Goal: Task Accomplishment & Management: Complete application form

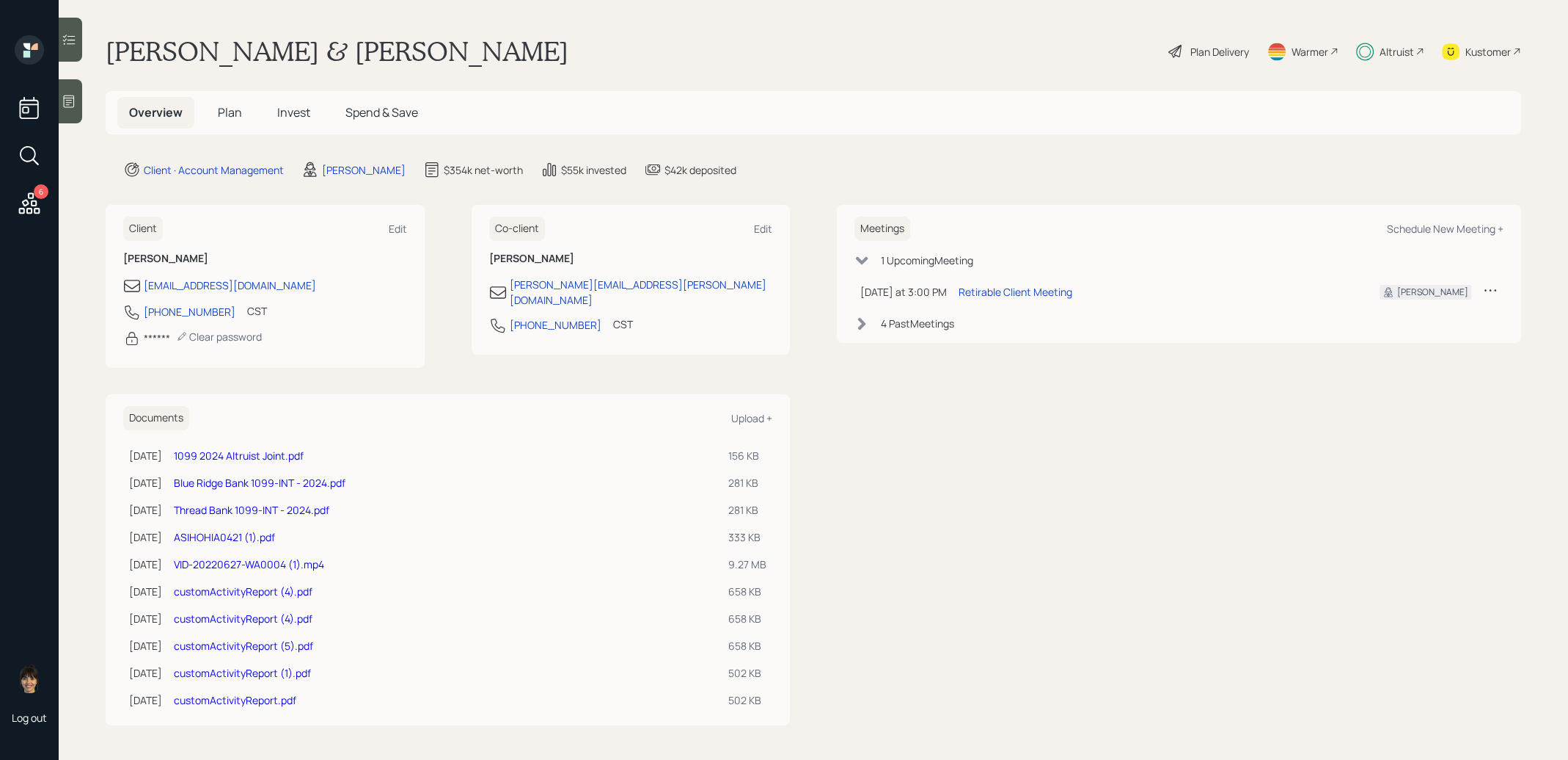
click at [231, 110] on span "Plan" at bounding box center [230, 113] width 24 height 16
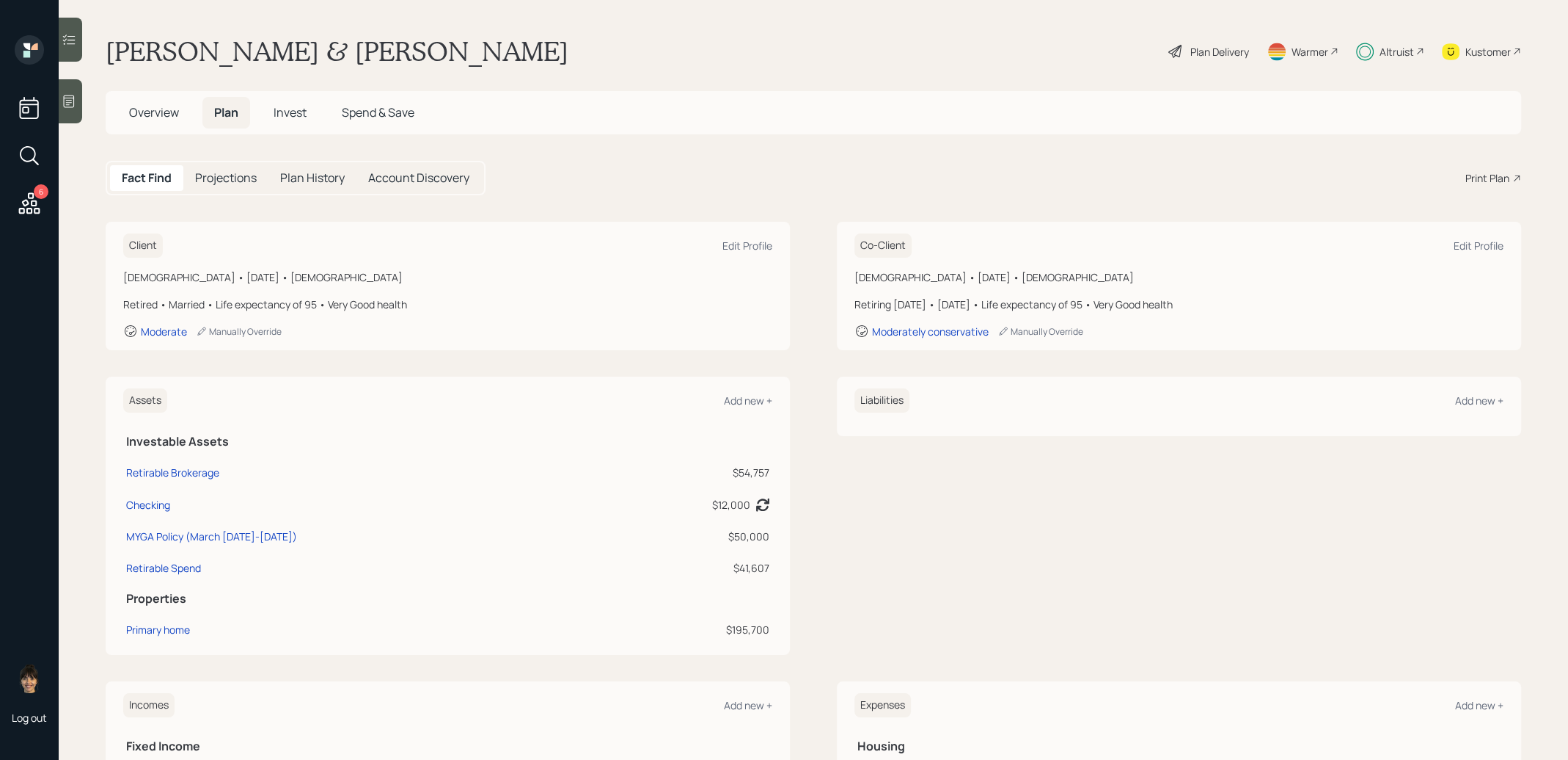
click at [389, 105] on span "Spend & Save" at bounding box center [378, 113] width 73 height 16
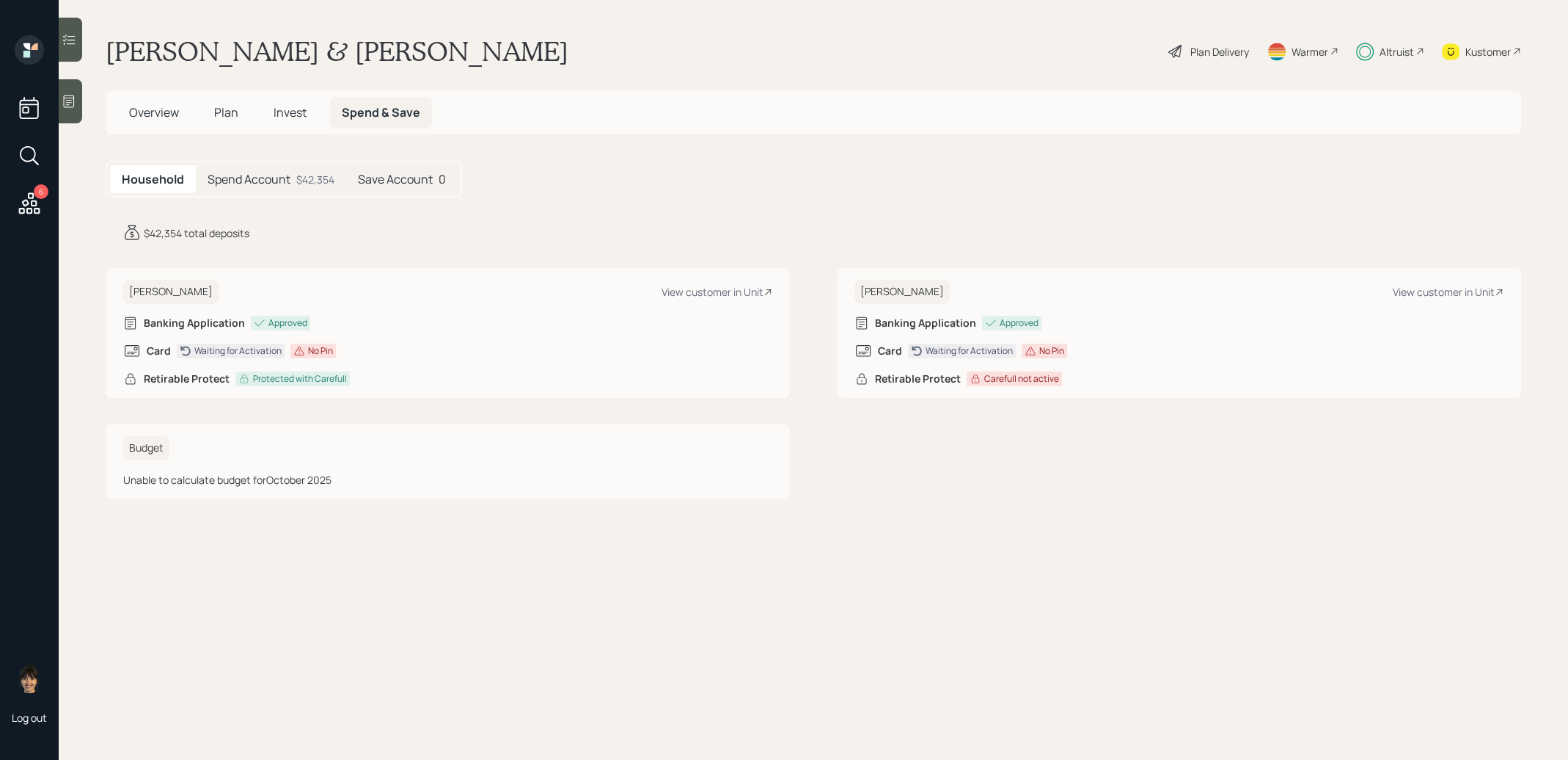
click at [225, 114] on span "Plan" at bounding box center [227, 113] width 24 height 16
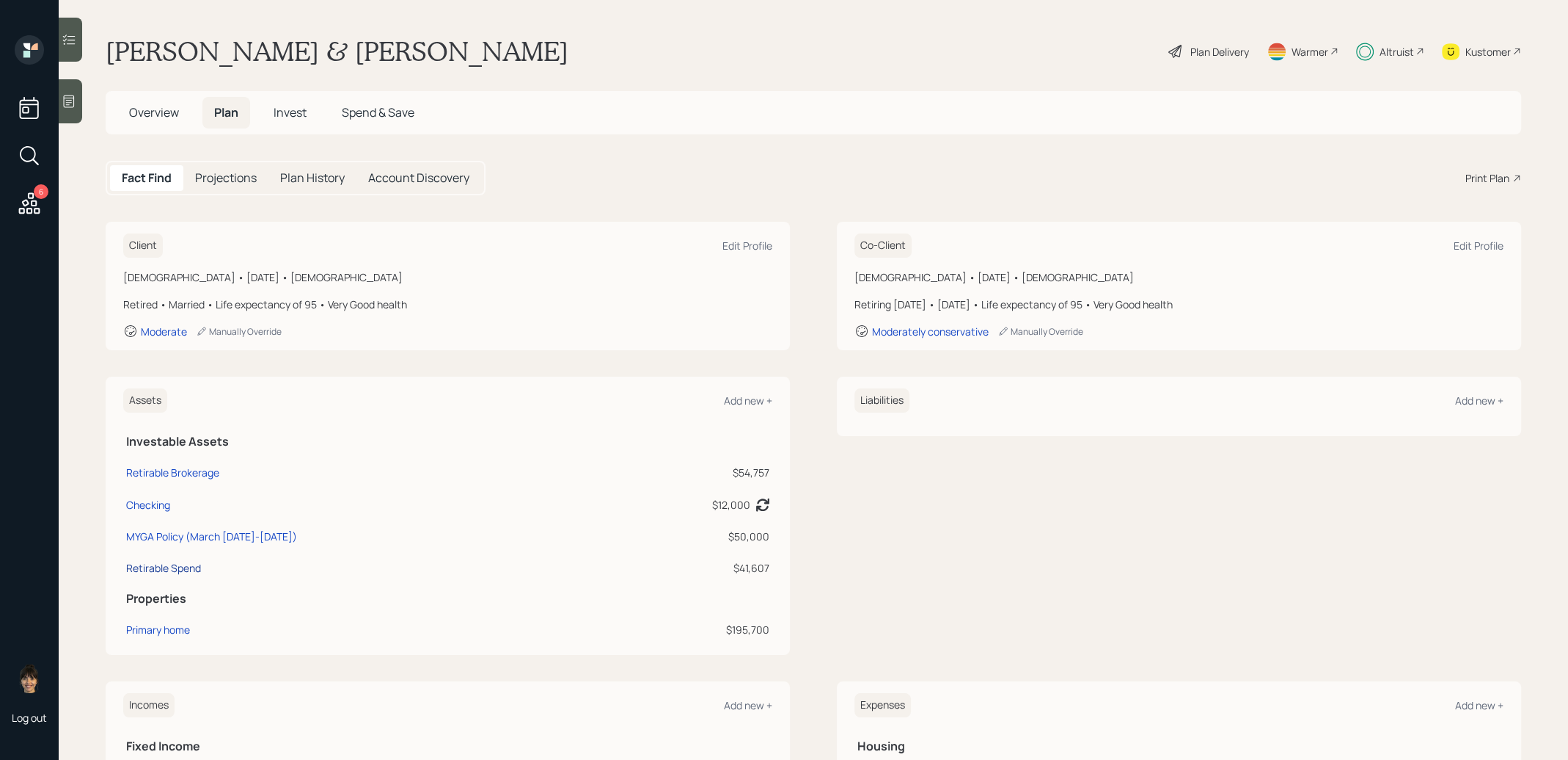
click at [162, 566] on div "Retirable Spend" at bounding box center [164, 567] width 75 height 16
select select "cash"
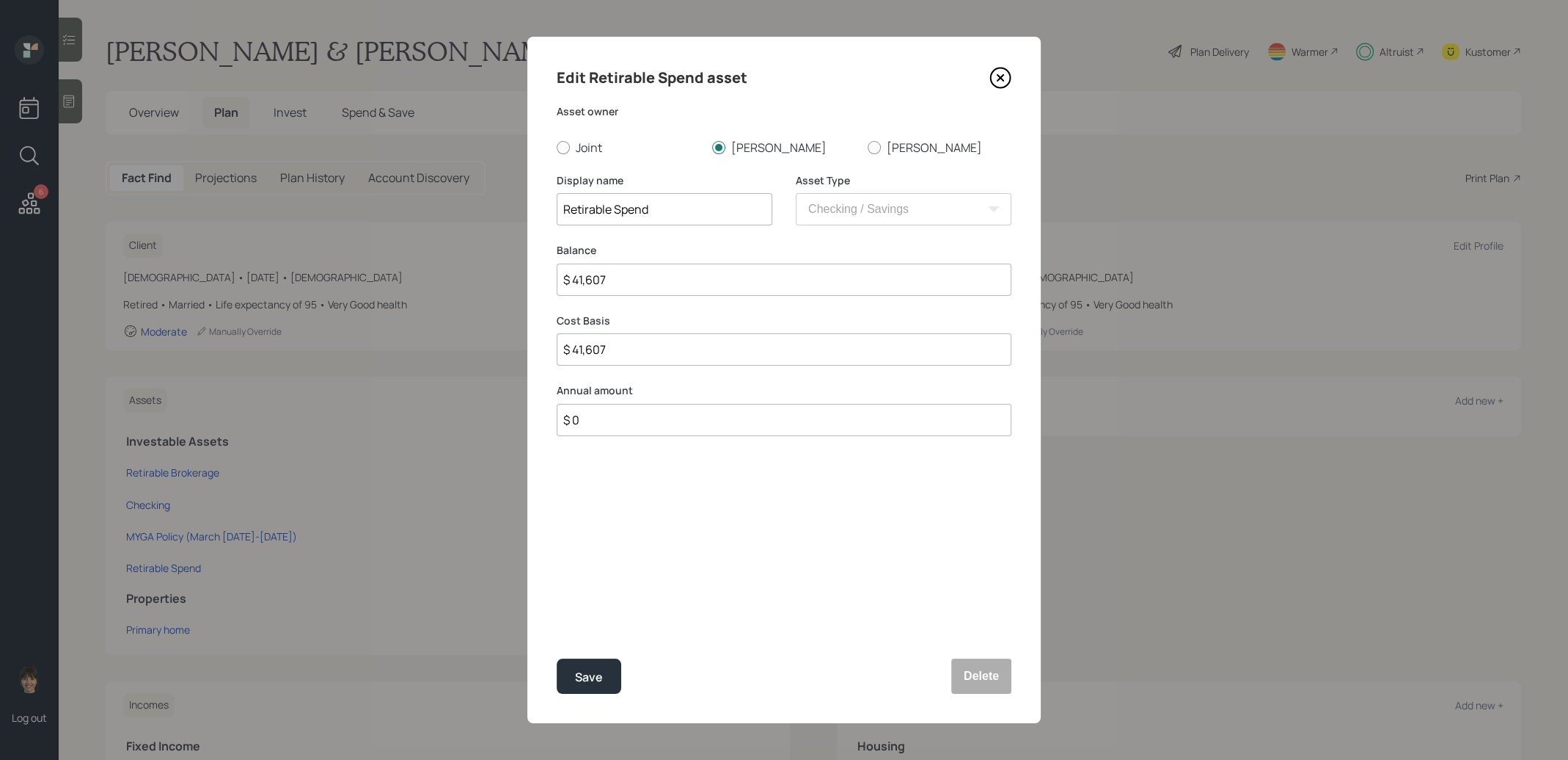
click at [643, 275] on input "$ 41,607" at bounding box center [783, 280] width 454 height 33
type input "$ 4"
type input "$ 42"
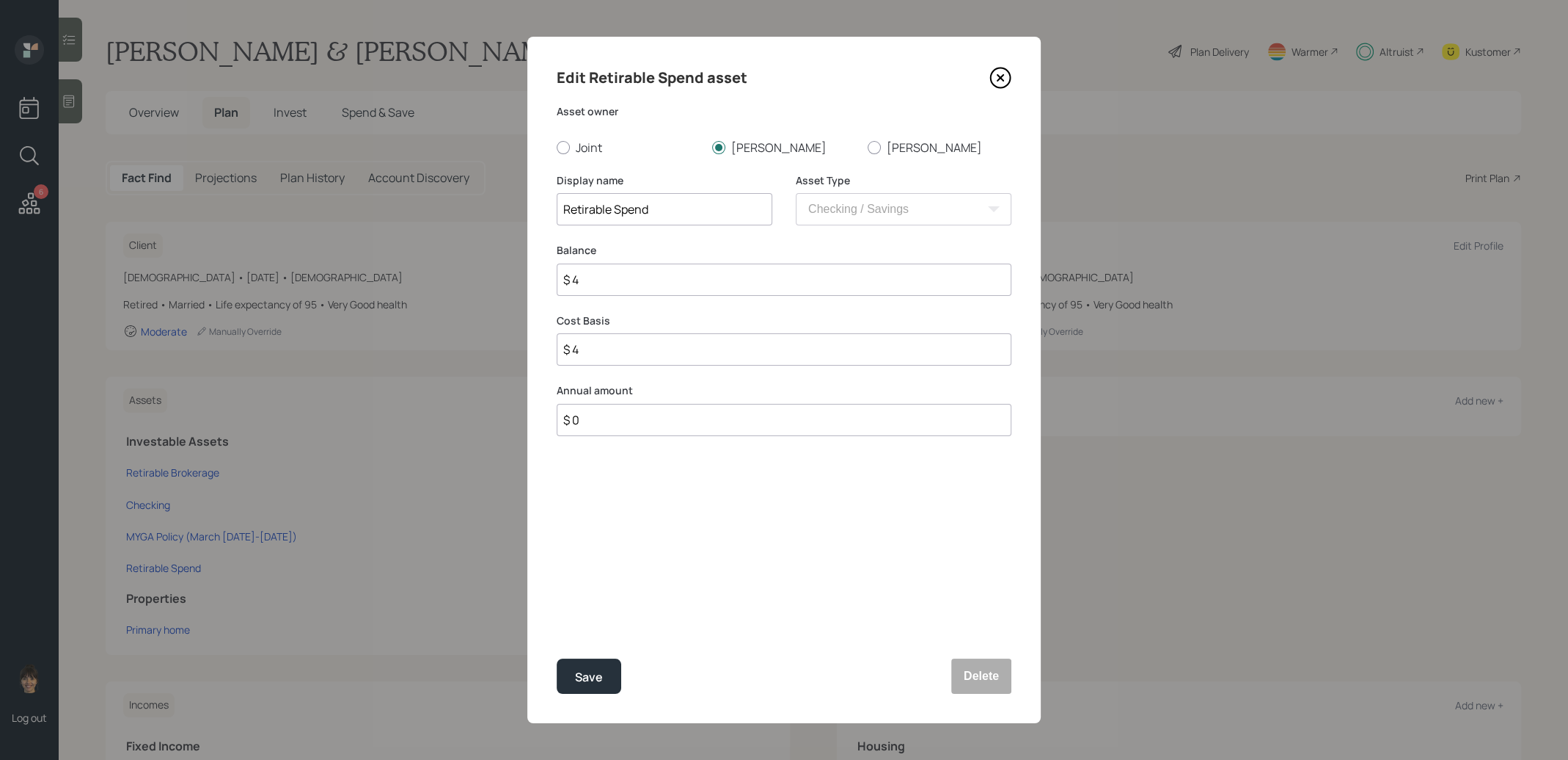
type input "$ 42"
type input "$ 423"
type input "$ 4,235"
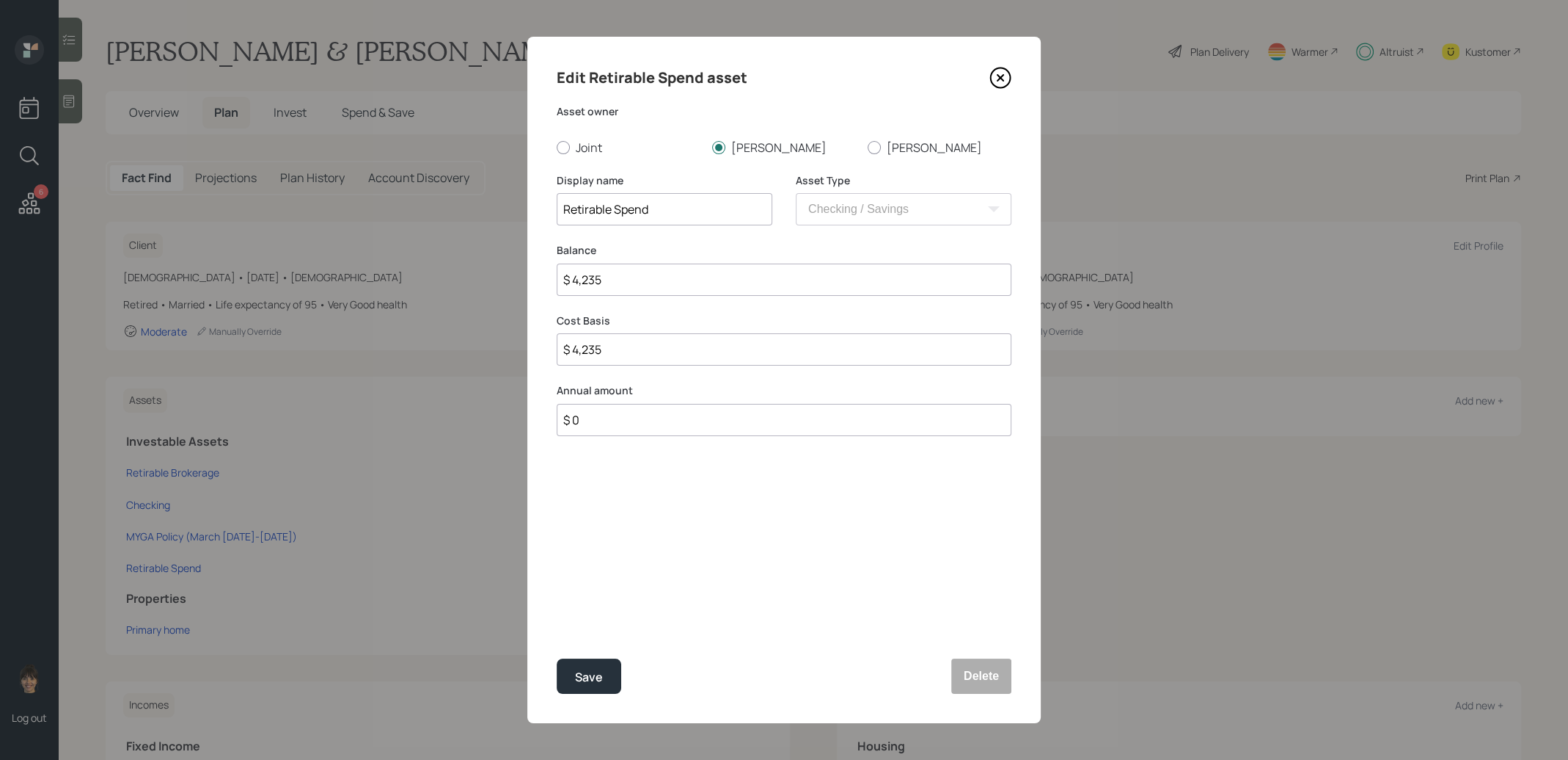
type input "$ 42,354"
click at [587, 671] on div "Save" at bounding box center [589, 677] width 28 height 20
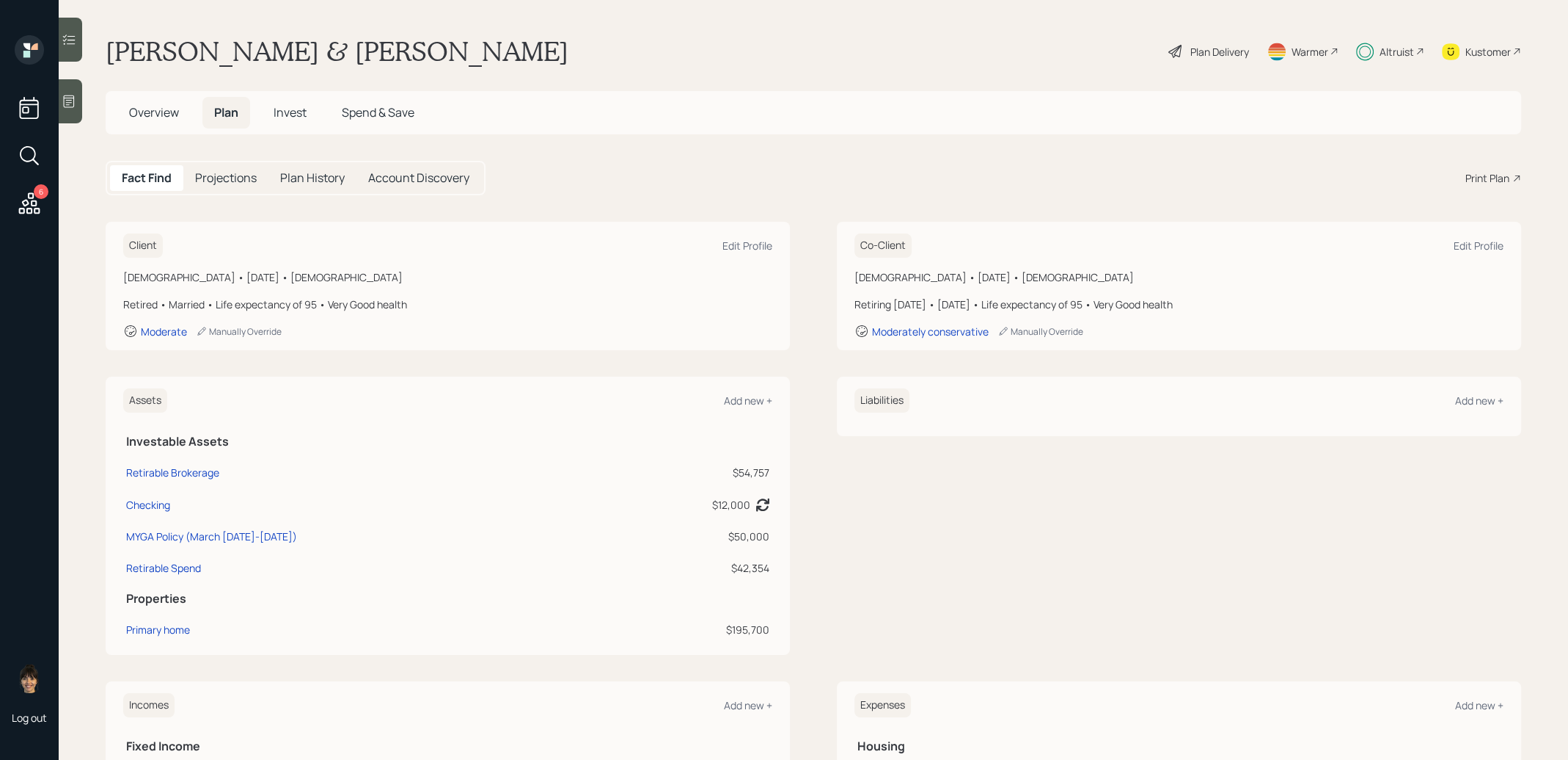
click at [1233, 51] on div "Plan Delivery" at bounding box center [1220, 51] width 59 height 16
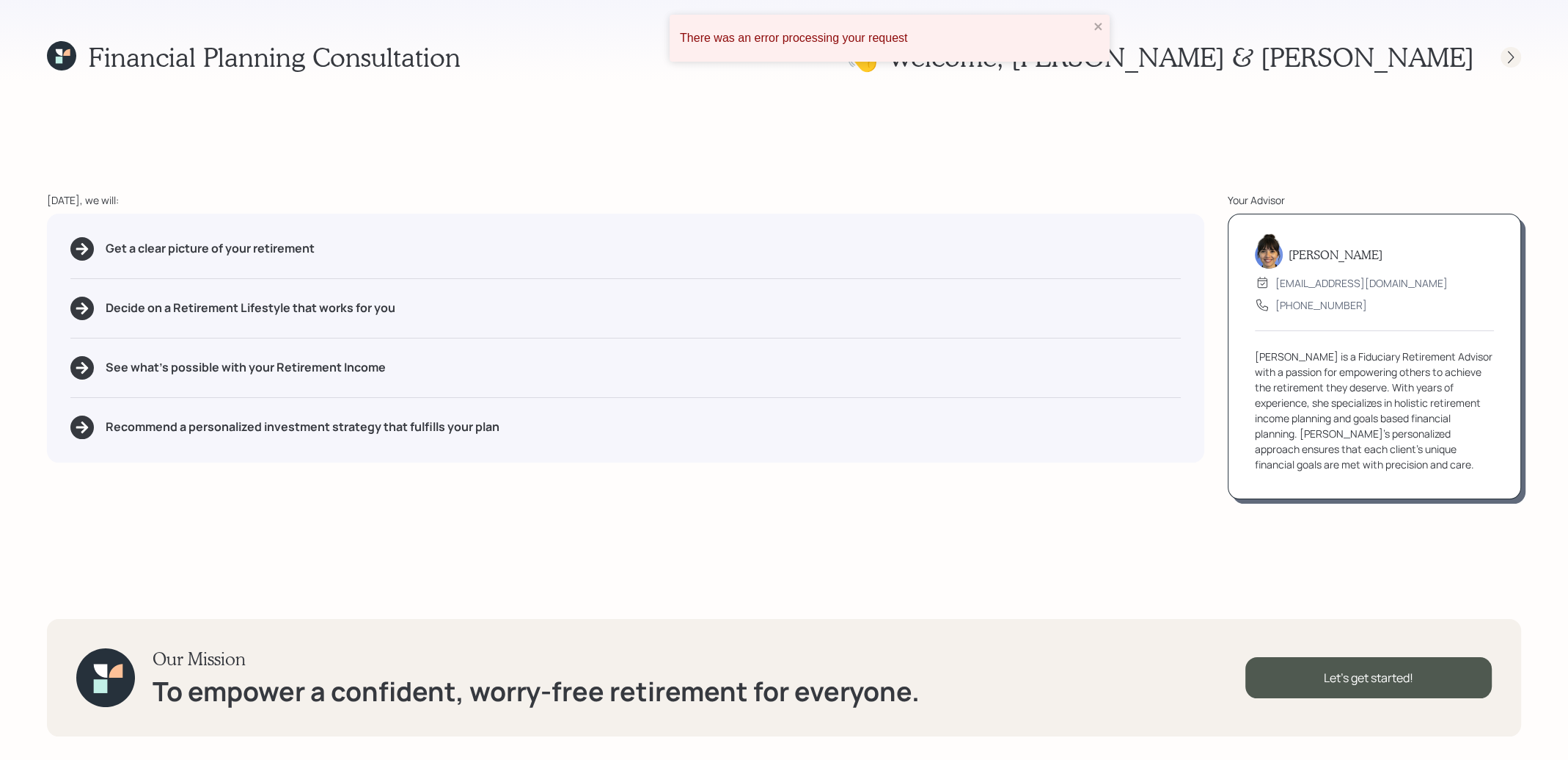
click at [1513, 51] on icon at bounding box center [1511, 57] width 15 height 15
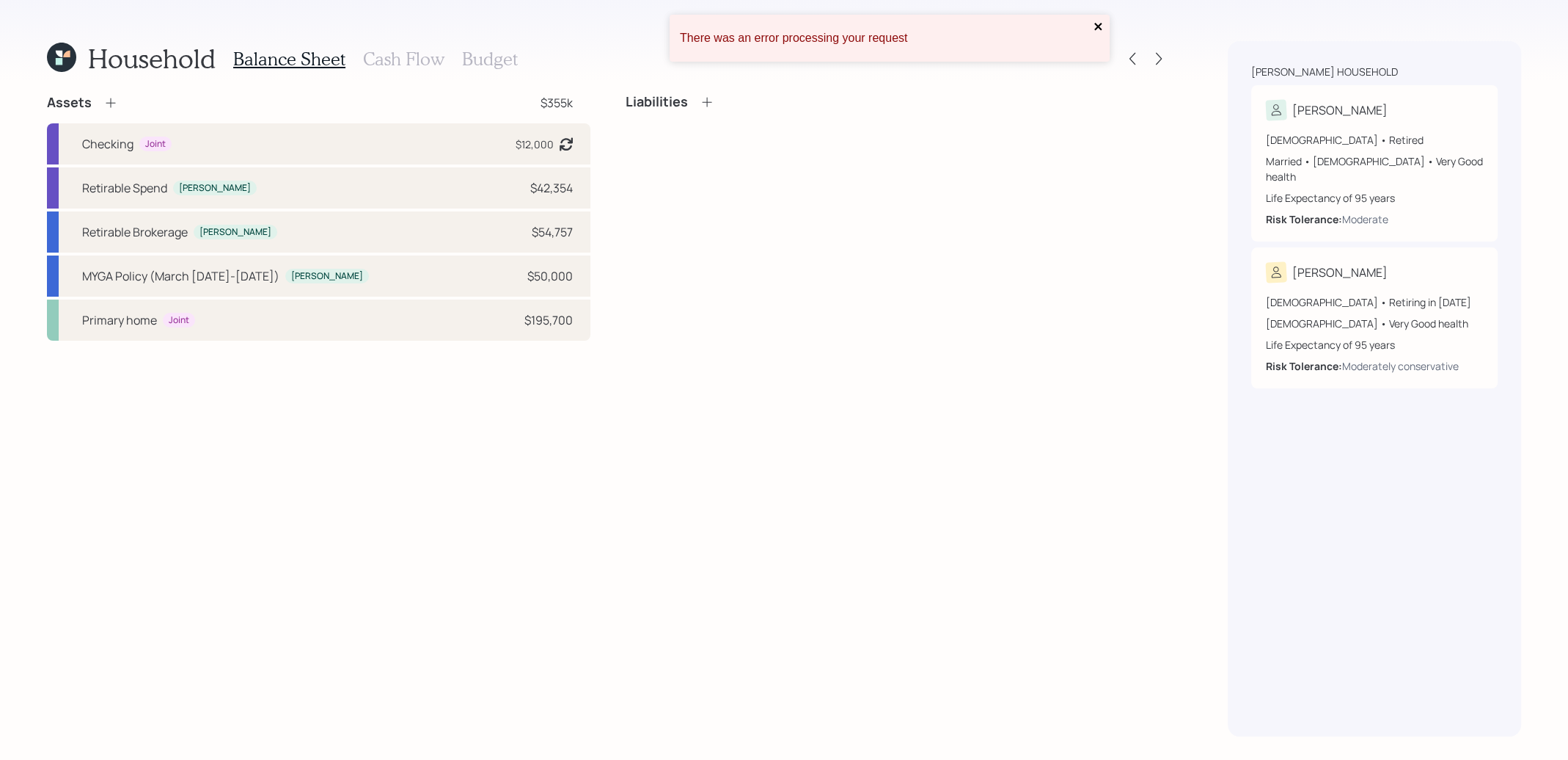
click at [1099, 27] on icon "close" at bounding box center [1097, 26] width 7 height 7
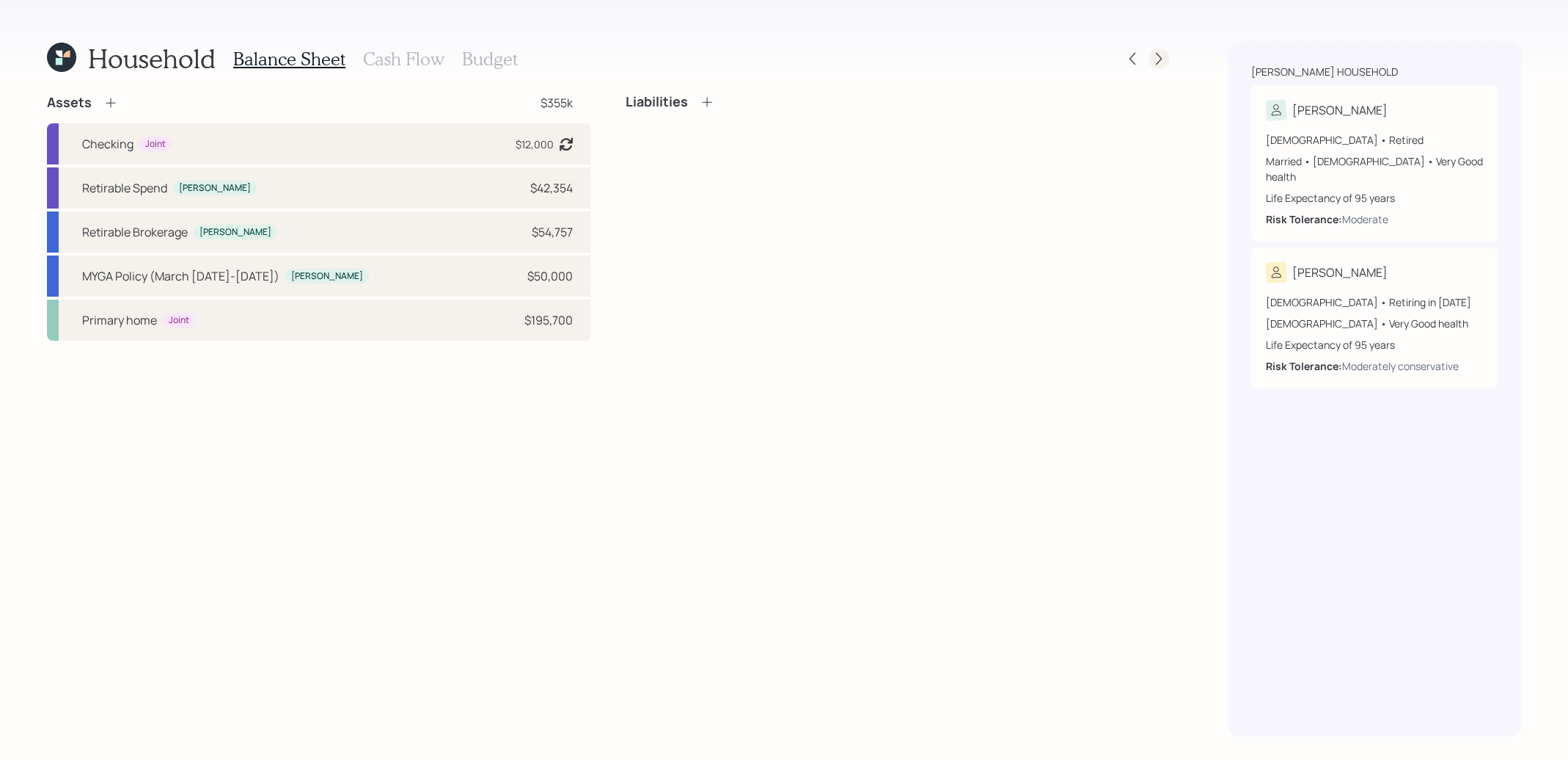
click at [1164, 52] on icon at bounding box center [1159, 59] width 15 height 15
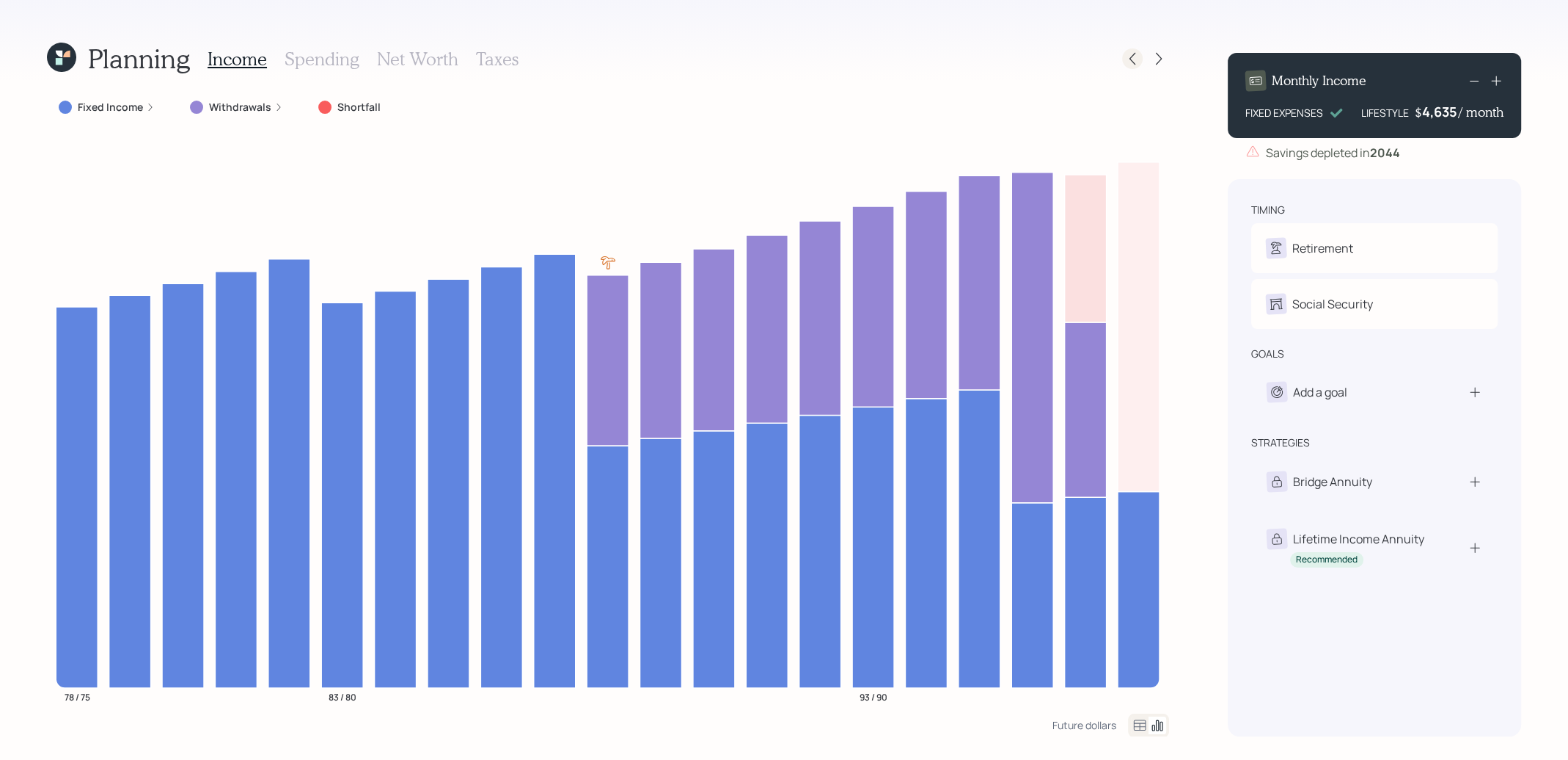
click at [1134, 63] on icon at bounding box center [1132, 59] width 6 height 12
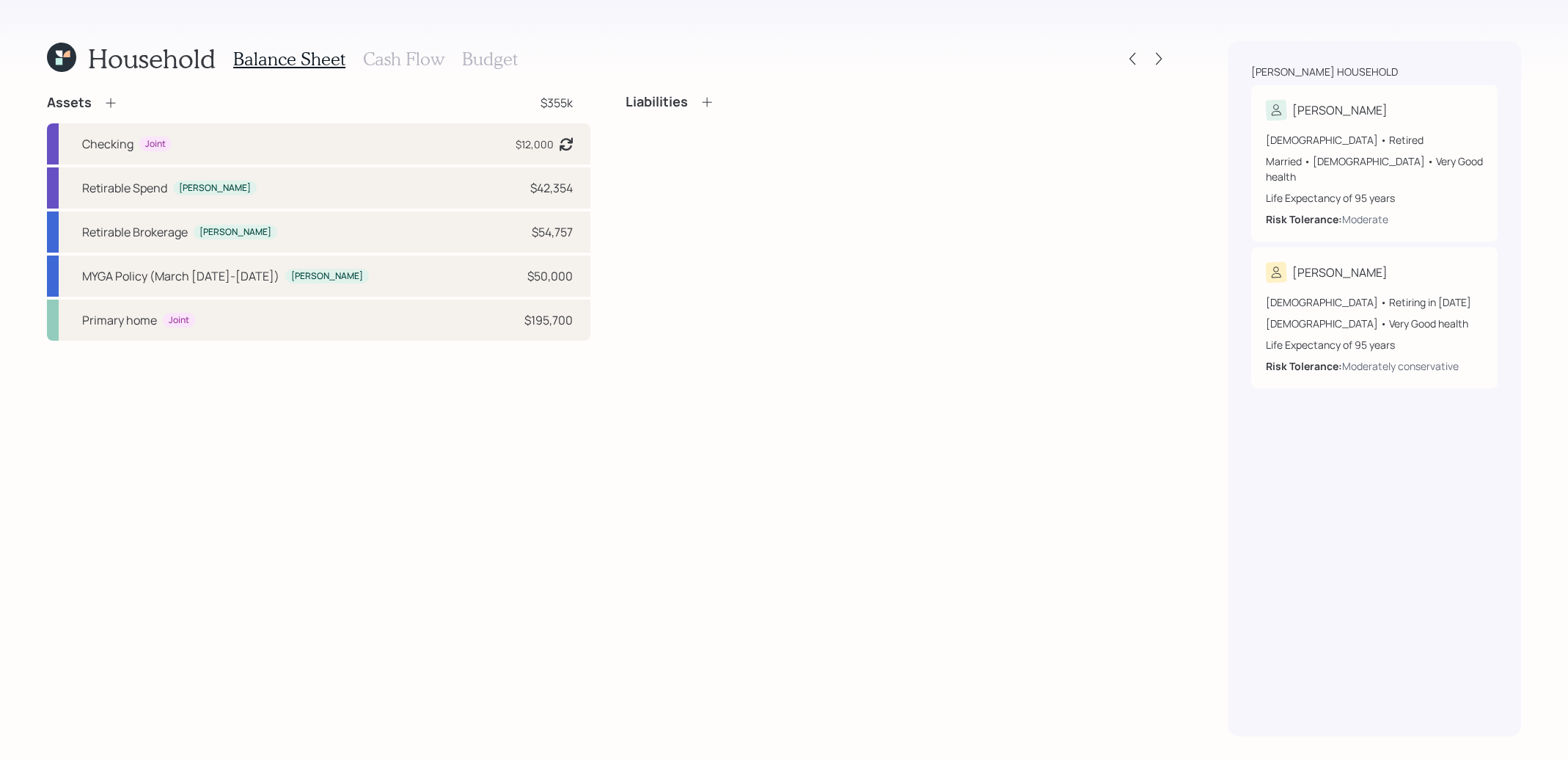
click at [386, 57] on h3 "Cash Flow" at bounding box center [404, 59] width 82 height 21
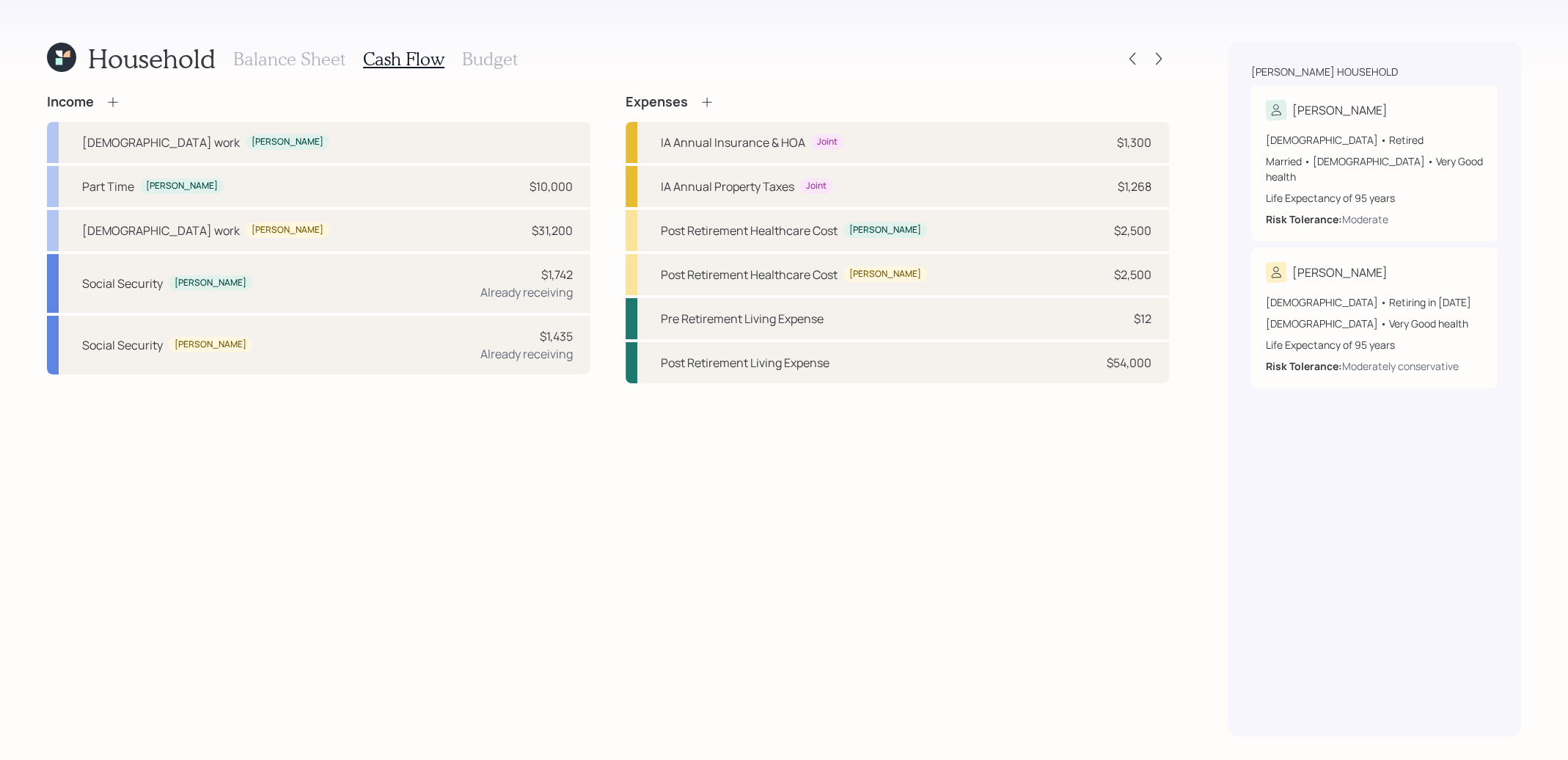
click at [321, 52] on h3 "Balance Sheet" at bounding box center [290, 59] width 113 height 21
